Goal: Find specific page/section: Find specific page/section

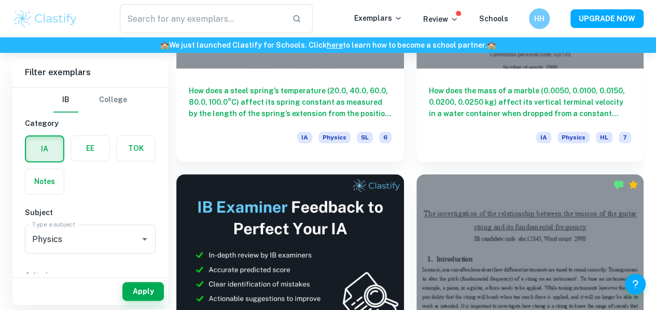
scroll to position [453, 0]
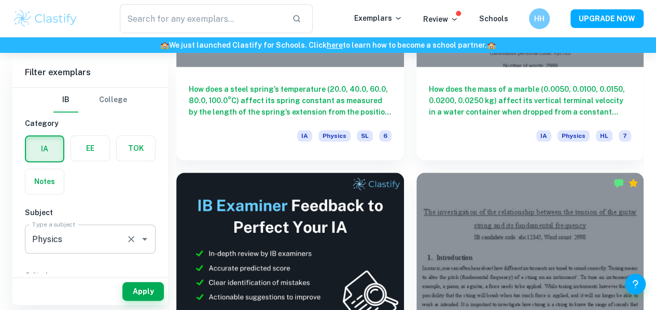
click at [123, 234] on div "Physics Type a subject" at bounding box center [90, 238] width 131 height 29
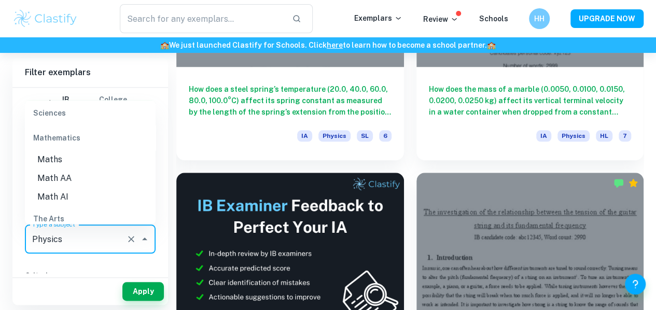
scroll to position [1397, 0]
click at [89, 197] on li "Math AI" at bounding box center [90, 197] width 131 height 19
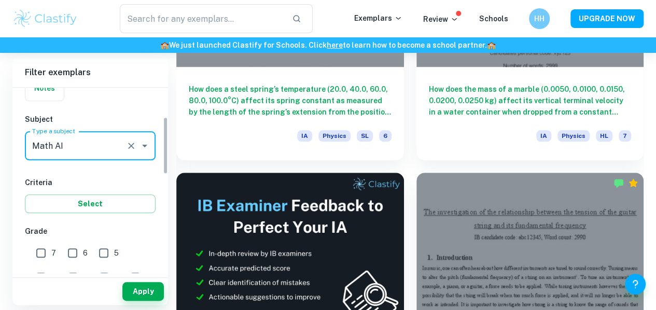
scroll to position [164, 0]
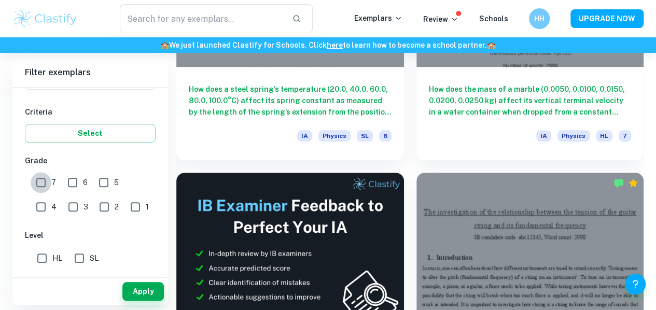
click at [41, 180] on input "7" at bounding box center [41, 182] width 21 height 21
checkbox input "true"
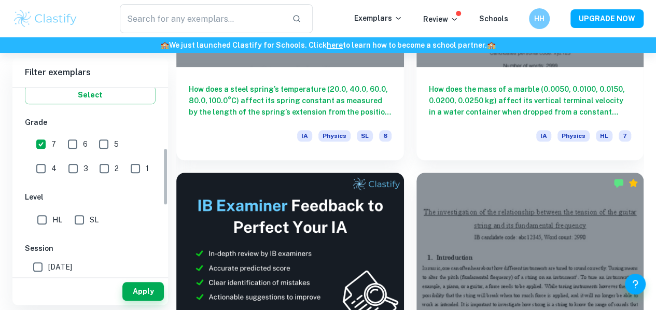
scroll to position [204, 0]
click at [43, 217] on input "HL" at bounding box center [42, 217] width 21 height 21
checkbox input "true"
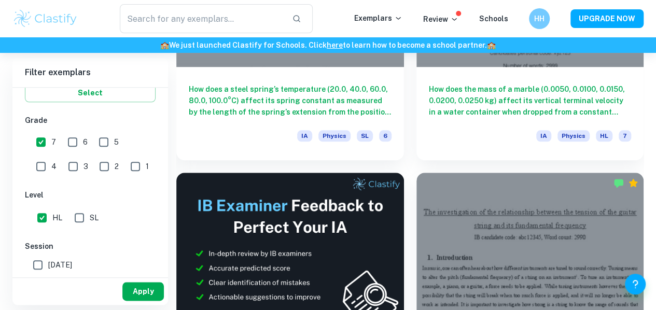
click at [128, 285] on button "Apply" at bounding box center [142, 291] width 41 height 19
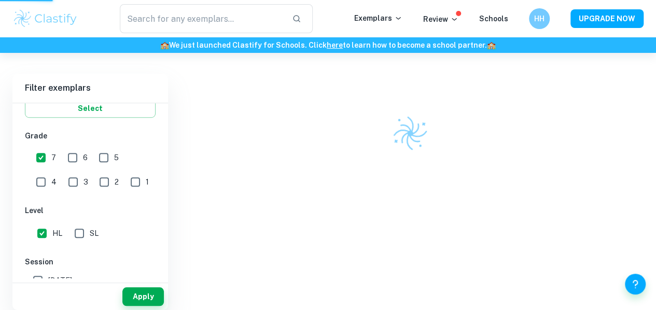
scroll to position [271, 0]
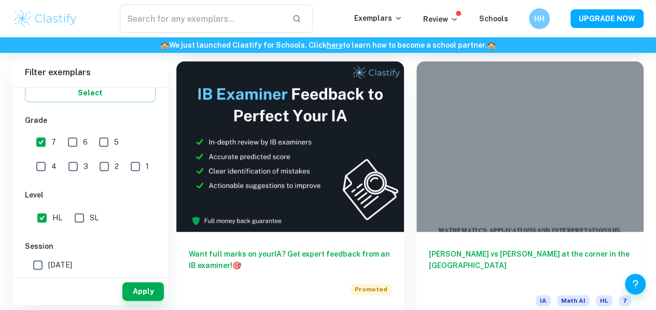
scroll to position [675, 0]
